Goal: Task Accomplishment & Management: Manage account settings

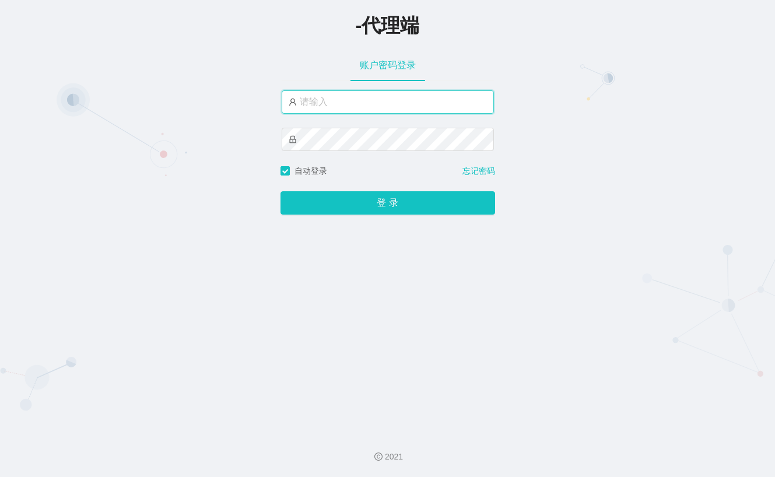
click at [338, 95] on input "text" at bounding box center [388, 101] width 212 height 23
type input "xiaochun666"
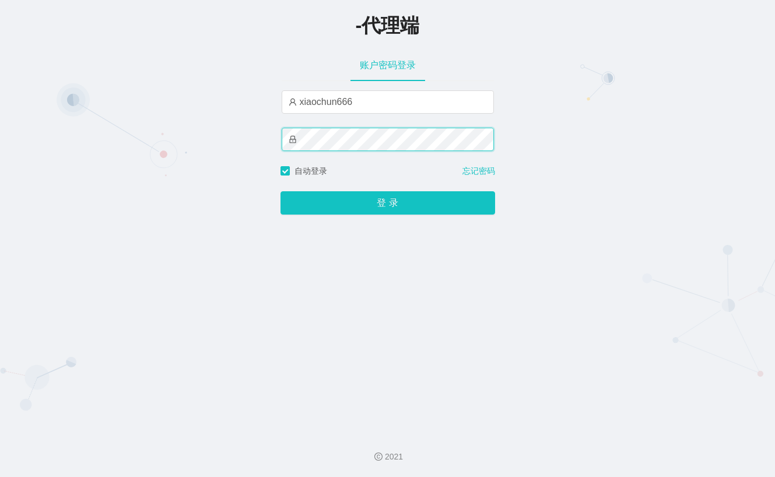
click at [280, 191] on button "登 录" at bounding box center [387, 202] width 215 height 23
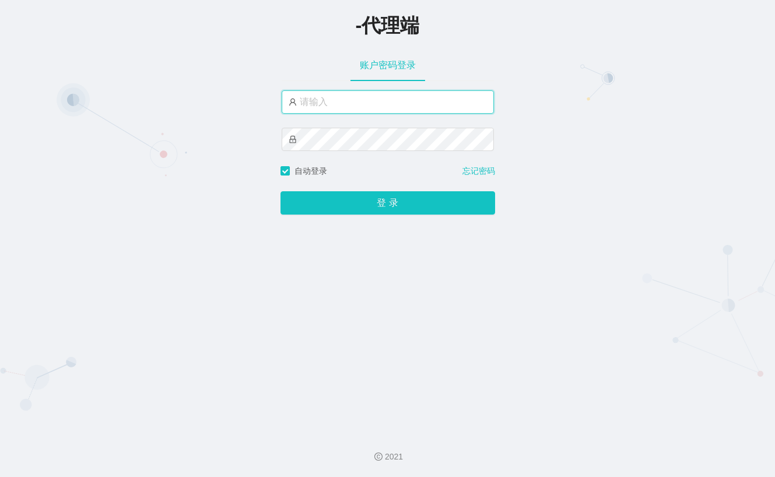
click at [375, 105] on input "text" at bounding box center [388, 101] width 212 height 23
type input "xiaochun666"
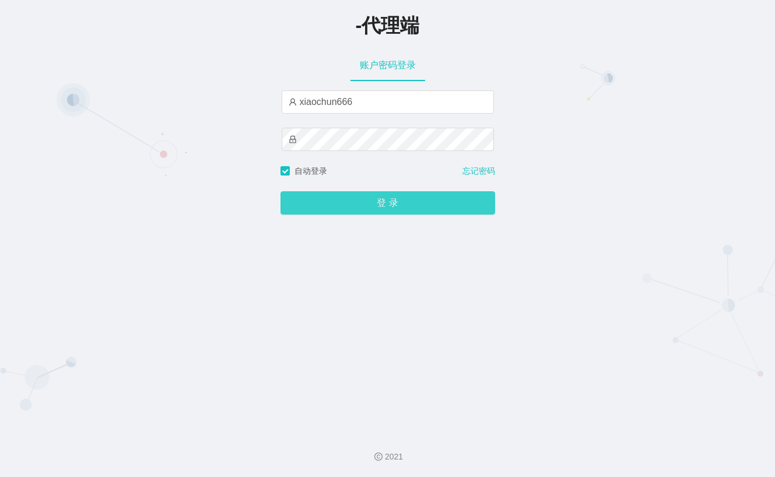
click at [390, 202] on button "登 录" at bounding box center [387, 202] width 215 height 23
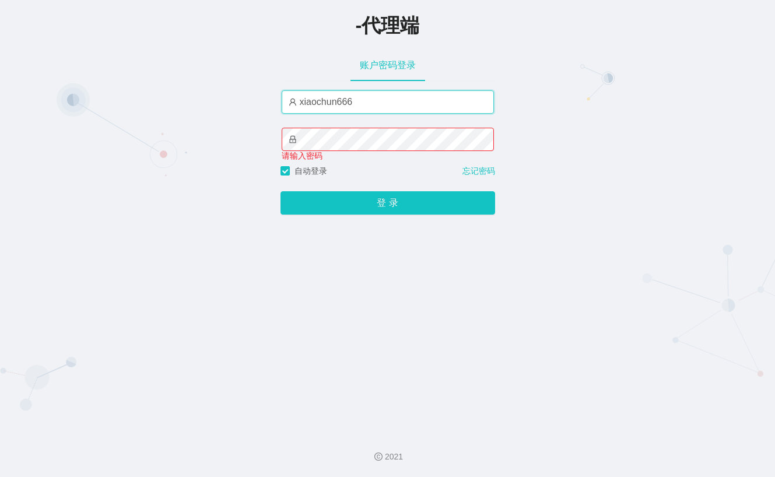
click at [385, 100] on input "xiaochun666" at bounding box center [388, 101] width 212 height 23
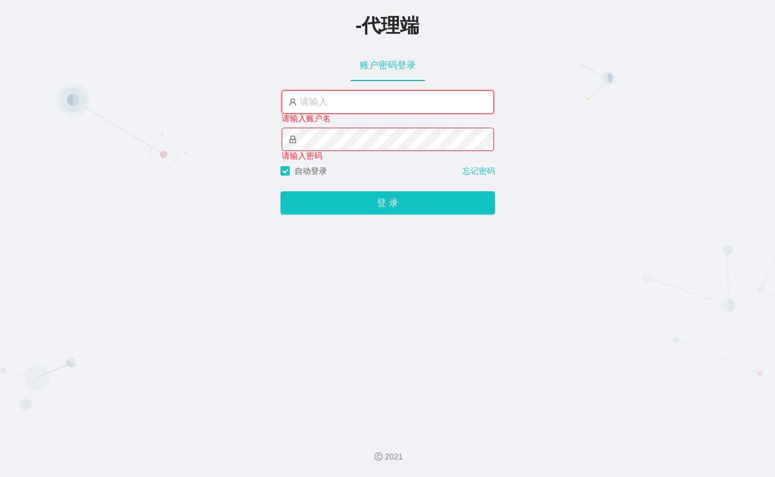
click at [381, 100] on input "text" at bounding box center [388, 101] width 212 height 23
type input "xiaopai888"
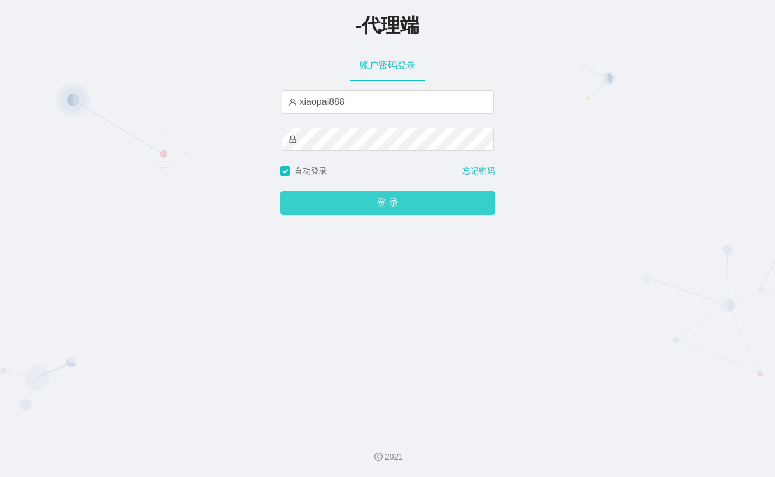
click at [360, 205] on button "登 录" at bounding box center [387, 202] width 215 height 23
